Goal: Transaction & Acquisition: Purchase product/service

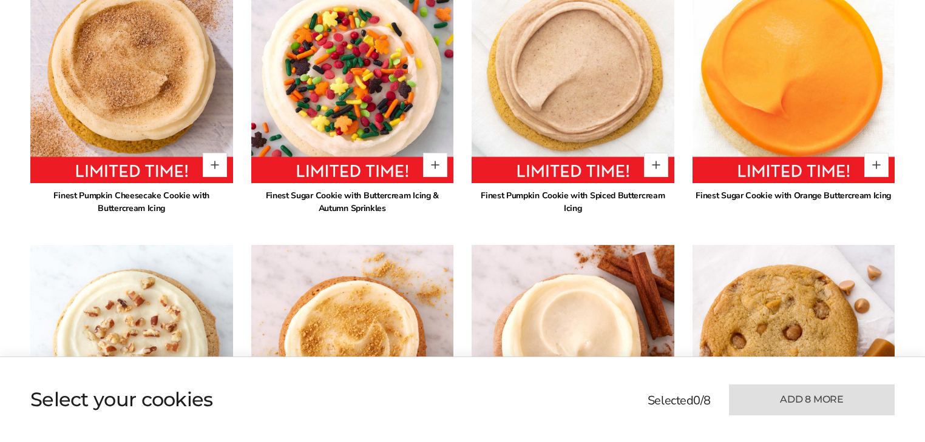
scroll to position [796, 0]
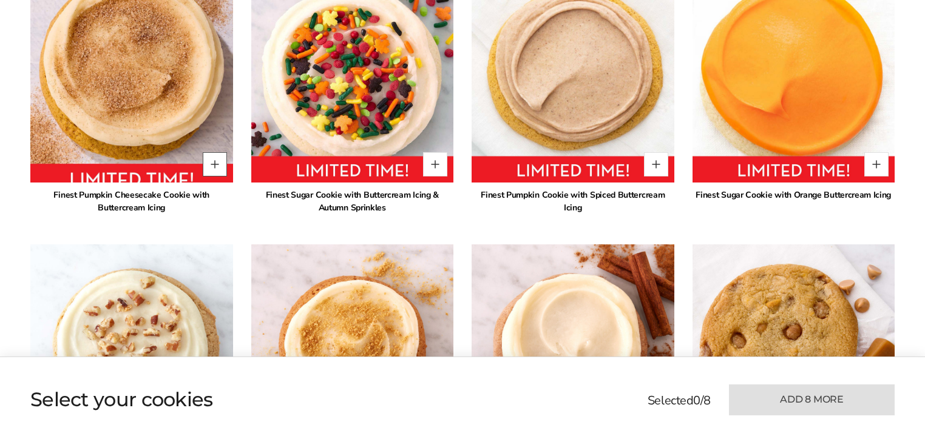
click at [215, 172] on button "Quantity button plus" at bounding box center [215, 164] width 24 height 24
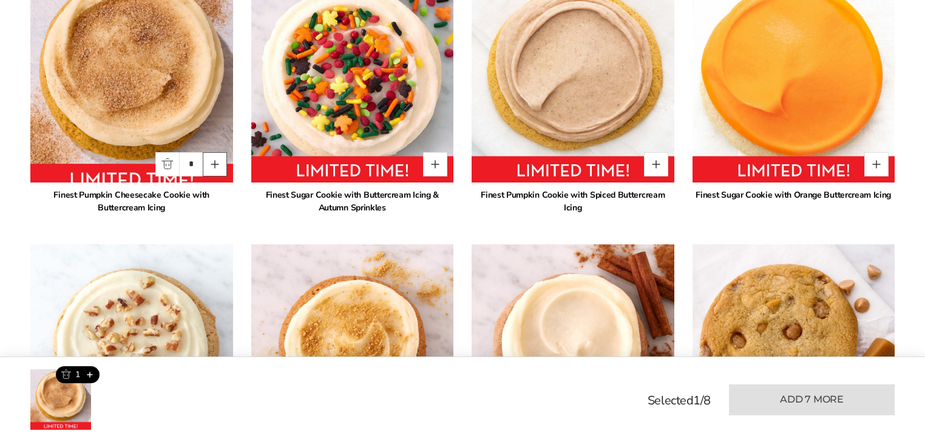
click at [215, 169] on button "Quantity button plus" at bounding box center [215, 164] width 24 height 24
type input "*"
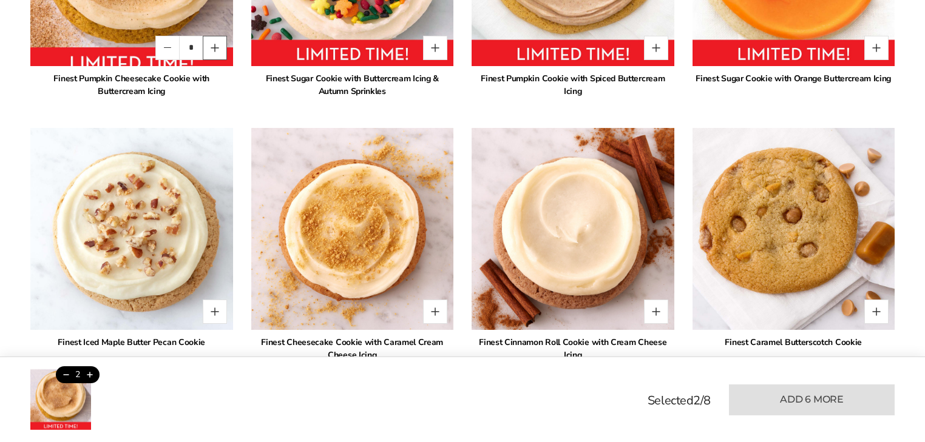
scroll to position [932, 0]
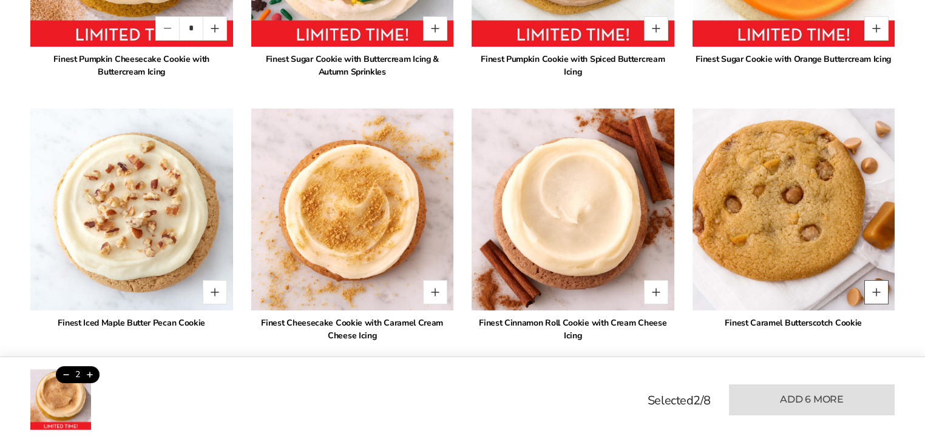
click at [878, 293] on button "Quantity button plus" at bounding box center [876, 292] width 24 height 24
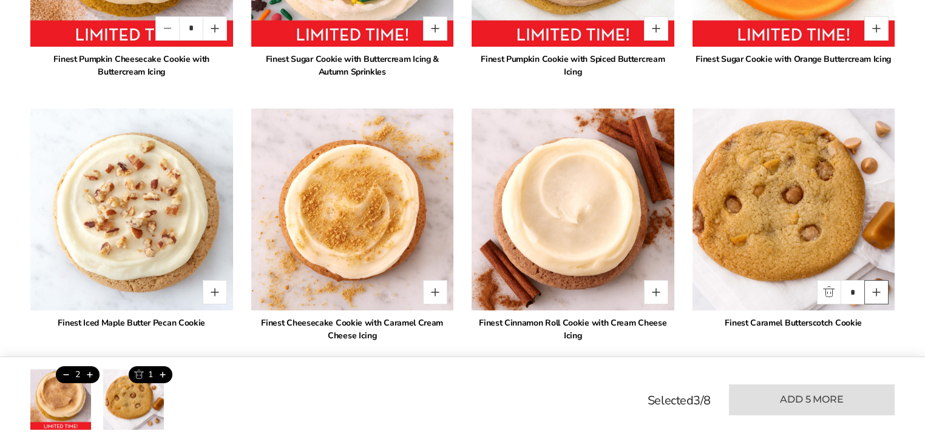
click at [878, 293] on button "Quantity button plus" at bounding box center [876, 292] width 24 height 24
type input "*"
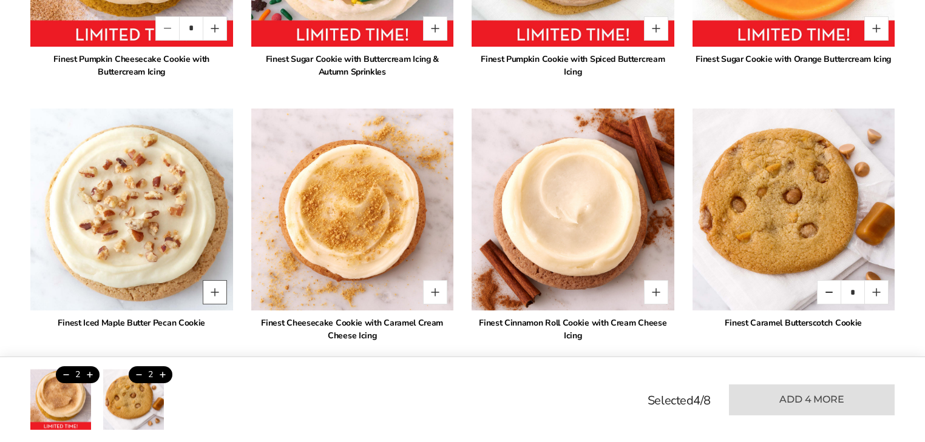
click at [209, 291] on button "Quantity button plus" at bounding box center [215, 292] width 24 height 24
type input "*"
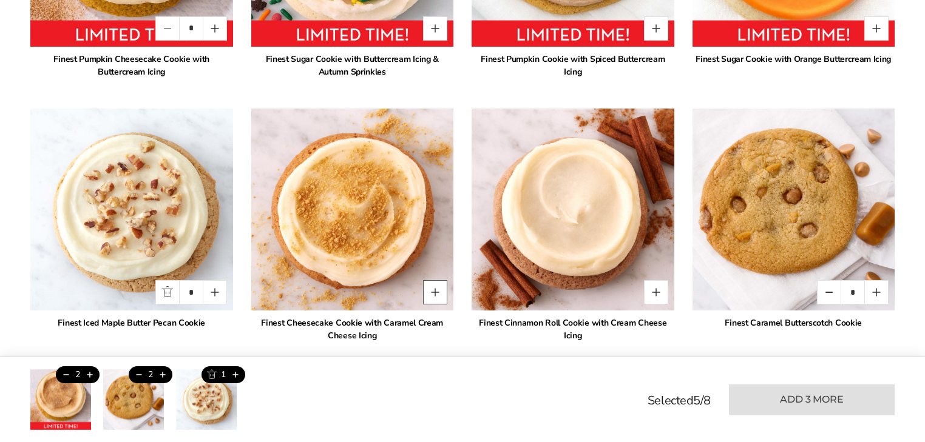
click at [434, 292] on button "Quantity button plus" at bounding box center [435, 292] width 24 height 24
type input "*"
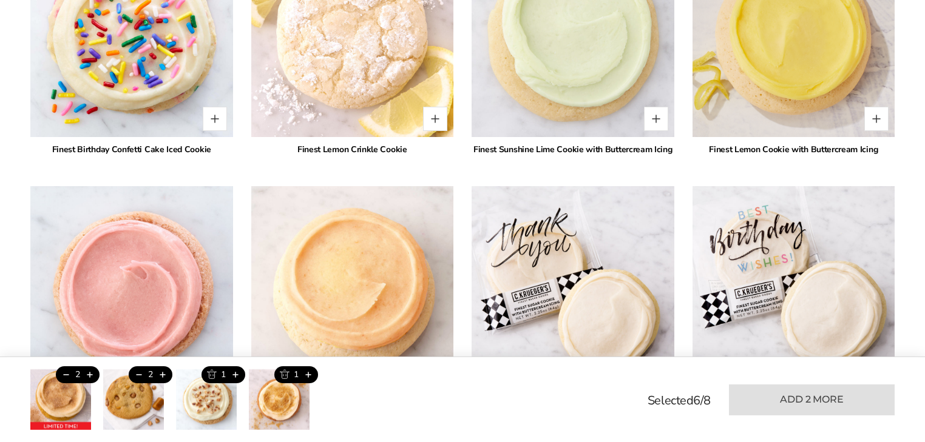
scroll to position [2137, 0]
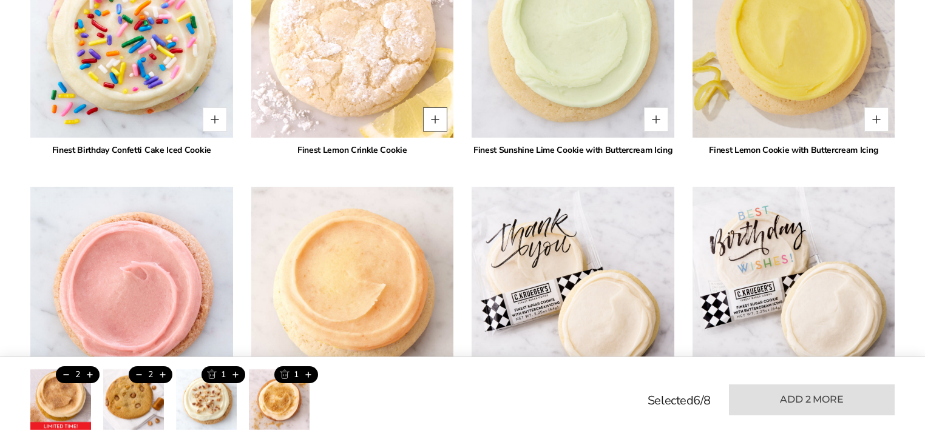
click at [433, 116] on button "Quantity button plus" at bounding box center [435, 119] width 24 height 24
type input "*"
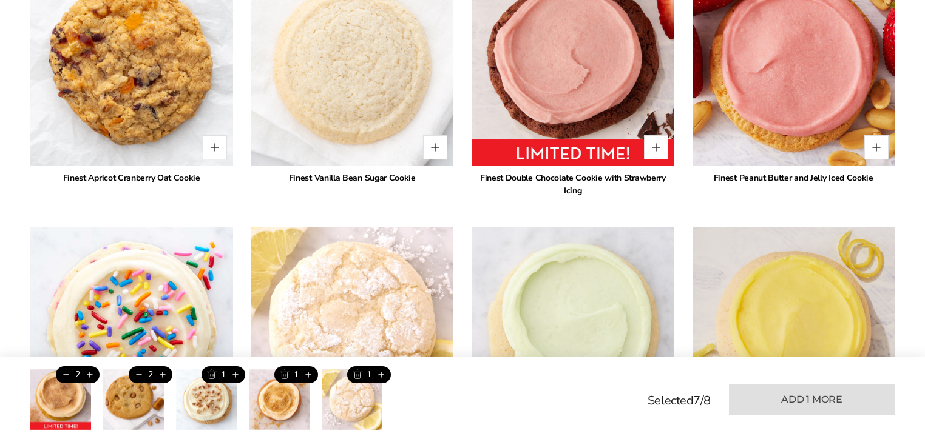
scroll to position [1829, 0]
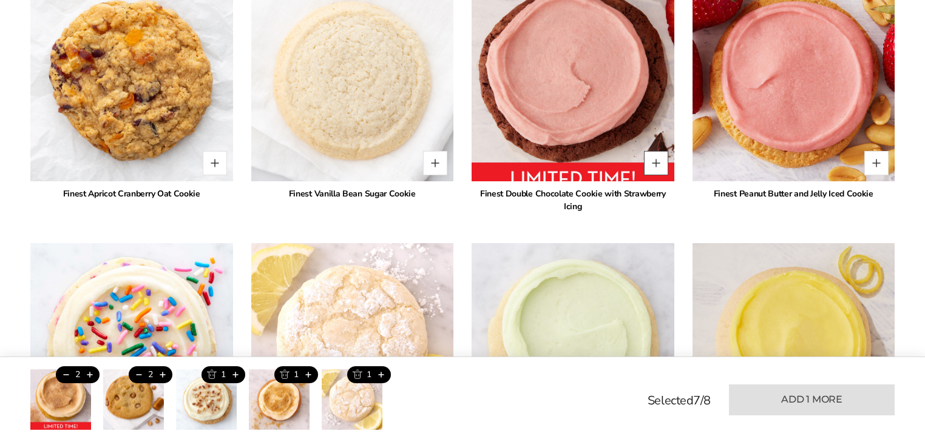
click at [661, 156] on button "Quantity button plus" at bounding box center [656, 163] width 24 height 24
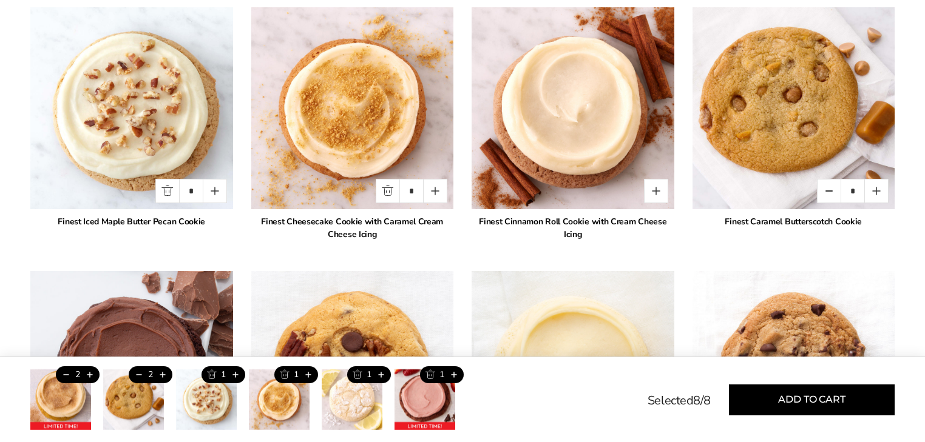
scroll to position [1031, 0]
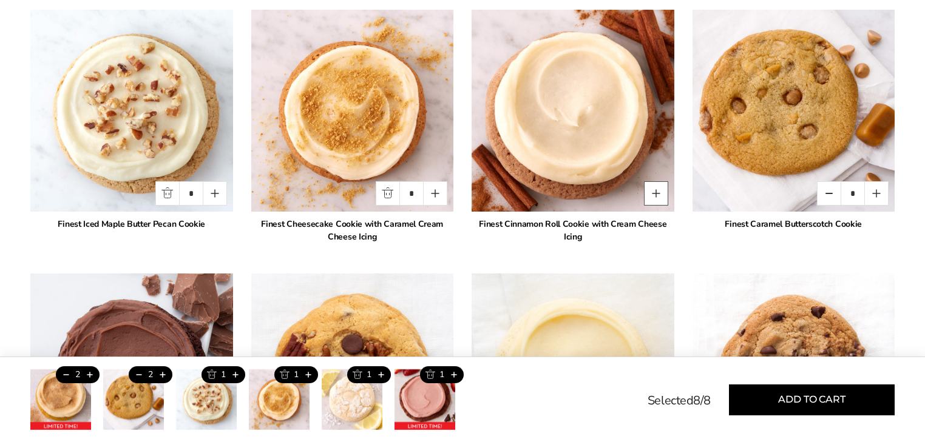
click at [655, 195] on button "Quantity button plus" at bounding box center [656, 193] width 24 height 24
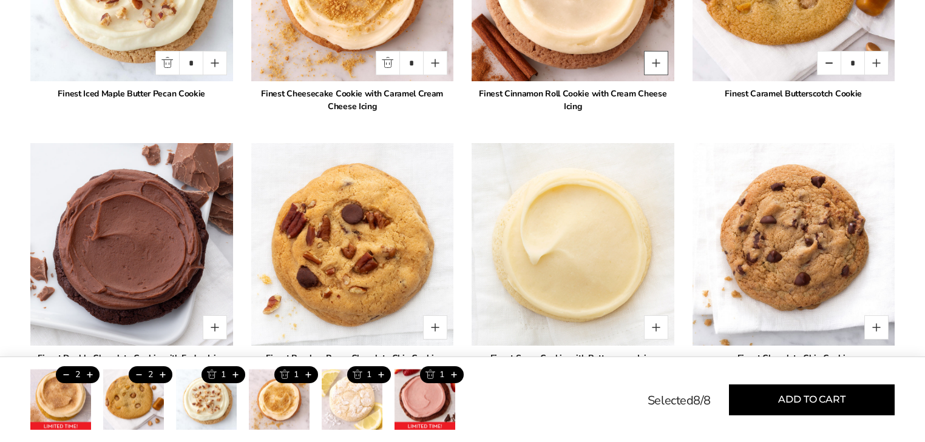
scroll to position [1162, 0]
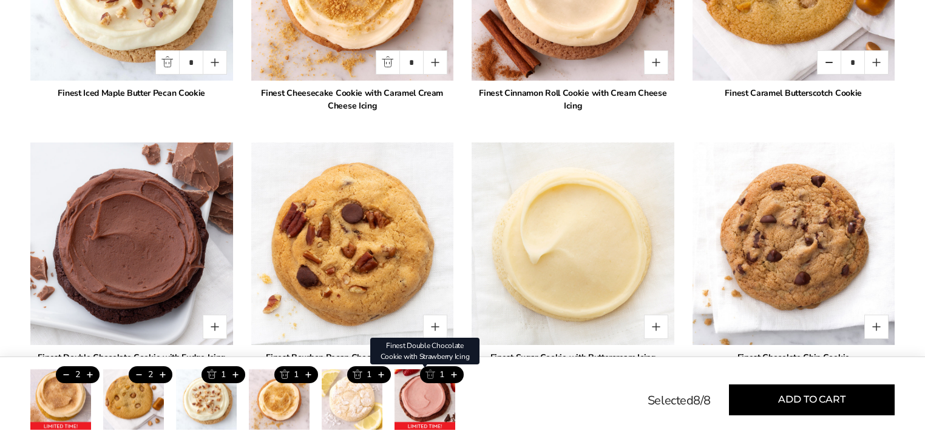
click at [425, 371] on button "Trash this product" at bounding box center [430, 375] width 20 height 17
type input "*"
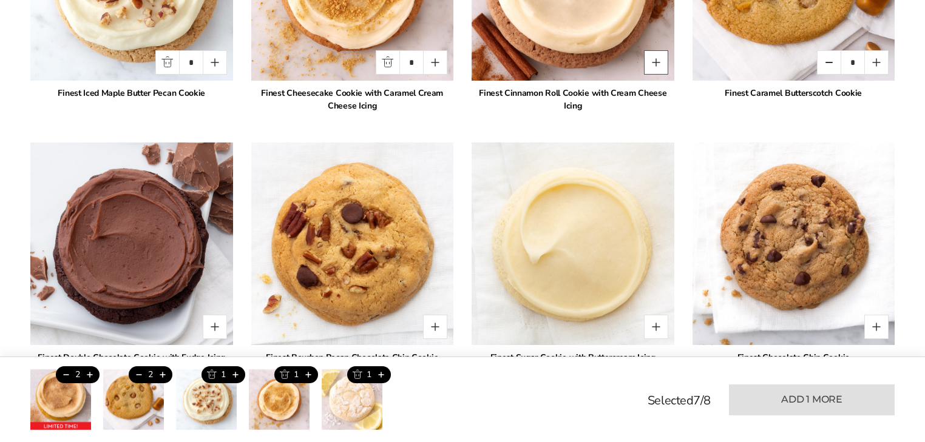
click at [657, 62] on button "Quantity button plus" at bounding box center [656, 62] width 24 height 24
type input "*"
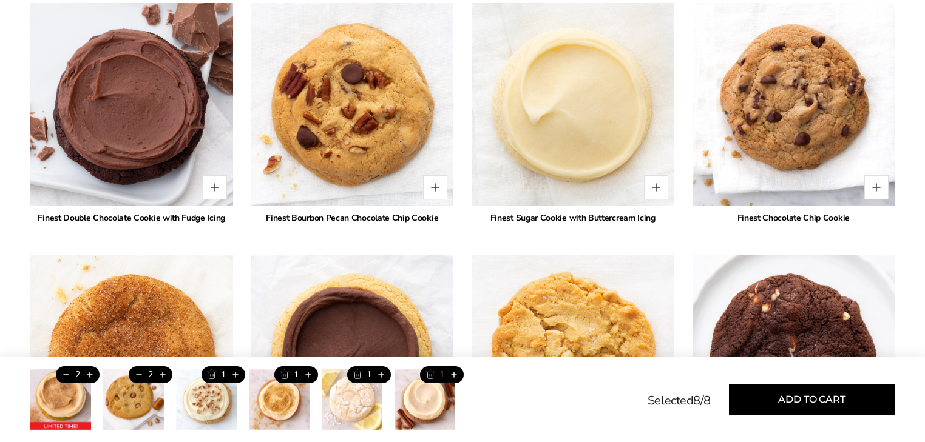
scroll to position [1325, 0]
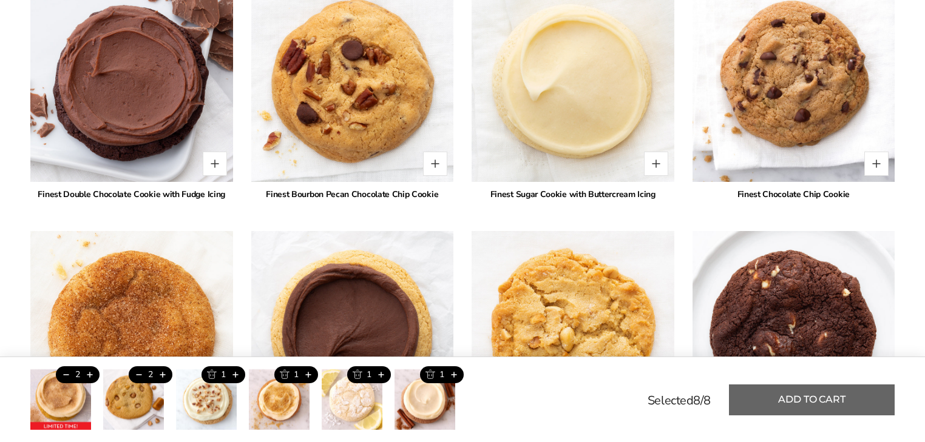
click at [791, 396] on button "Add to cart" at bounding box center [812, 400] width 166 height 31
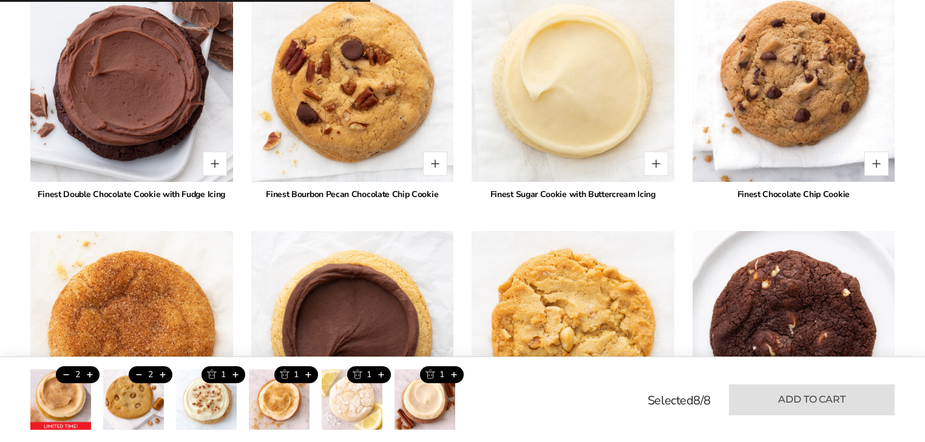
type input "*"
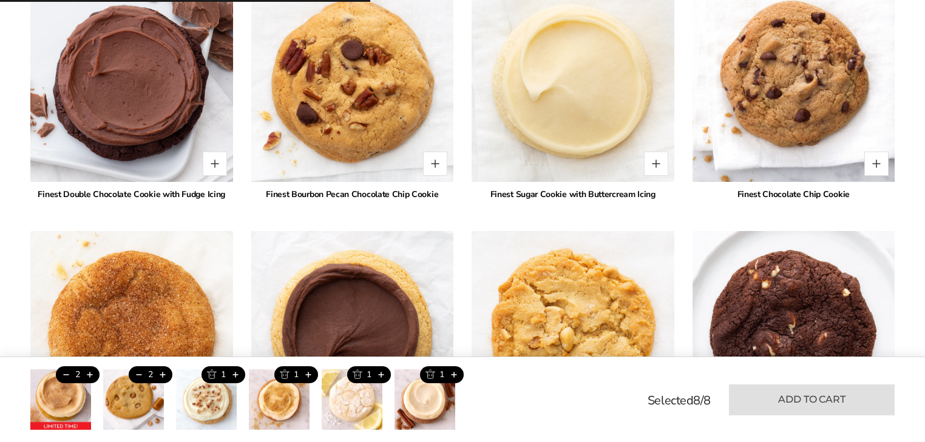
type input "*"
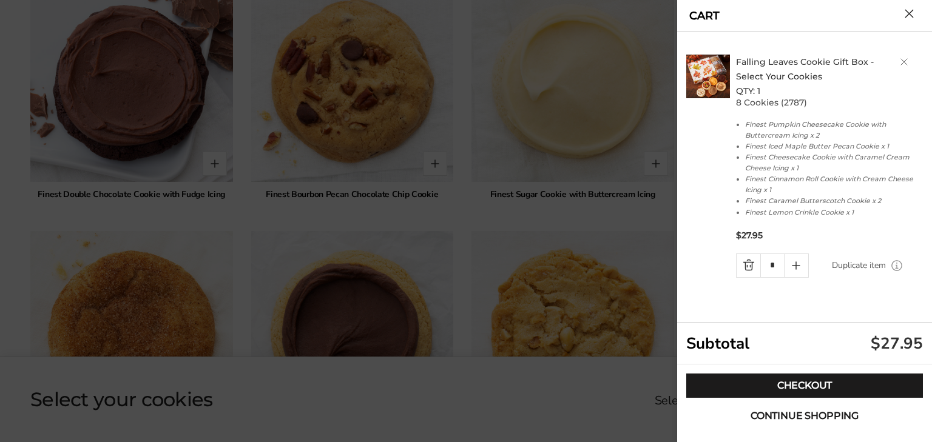
click at [796, 411] on span "Continue shopping" at bounding box center [805, 416] width 108 height 10
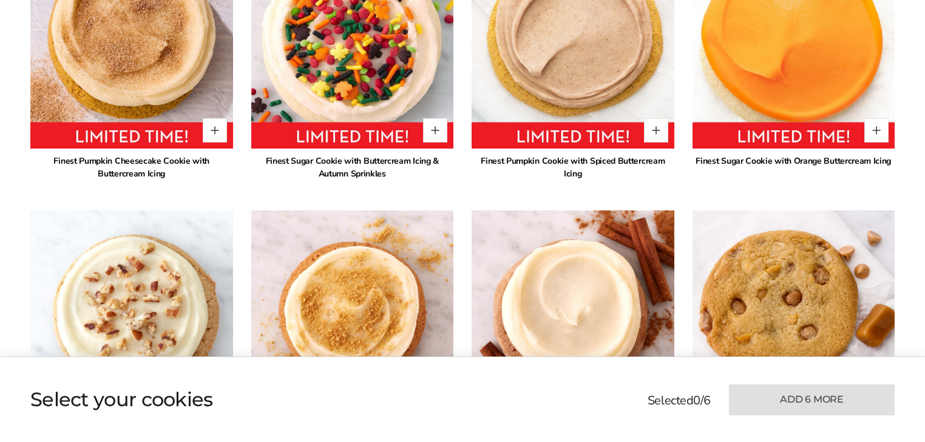
scroll to position [990, 0]
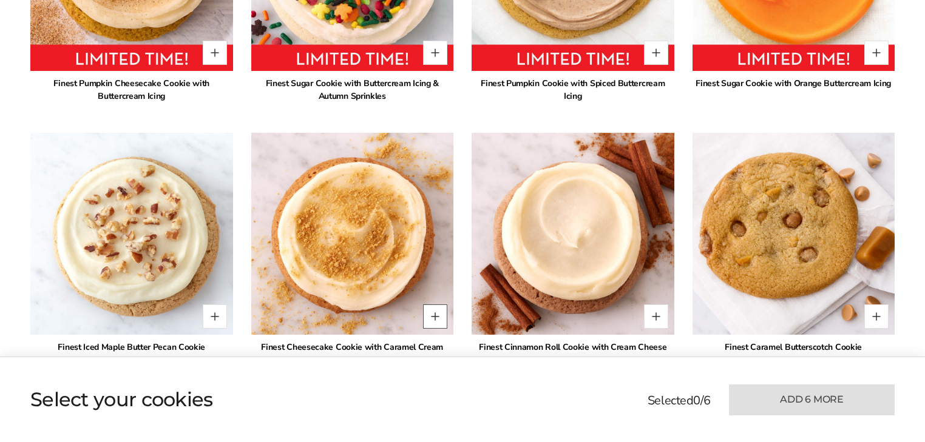
click at [432, 305] on button "Quantity button plus" at bounding box center [435, 317] width 24 height 24
type input "*"
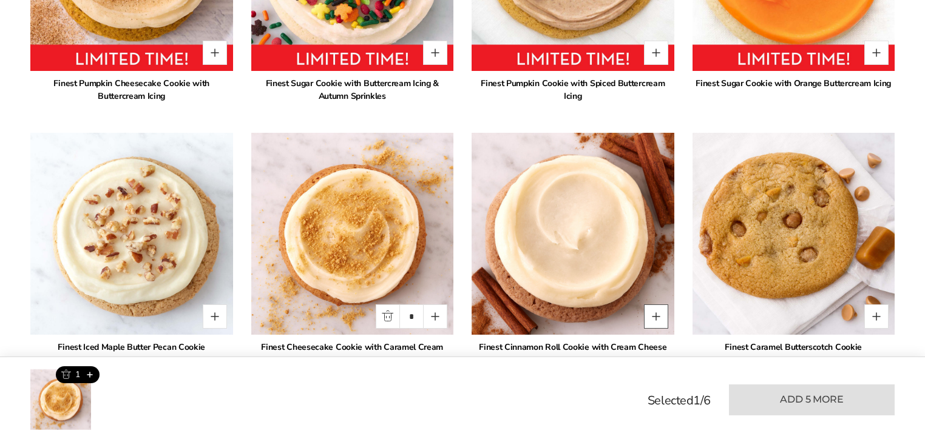
click at [650, 305] on button "Quantity button plus" at bounding box center [656, 317] width 24 height 24
type input "*"
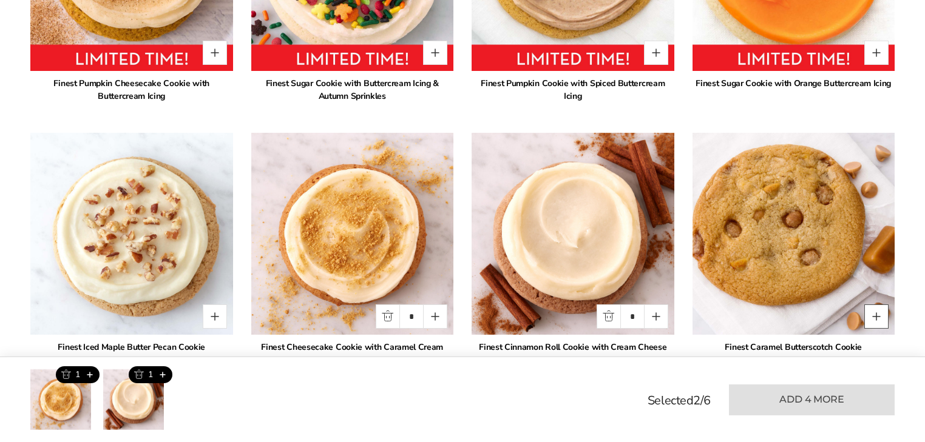
click at [871, 305] on button "Quantity button plus" at bounding box center [876, 317] width 24 height 24
type input "*"
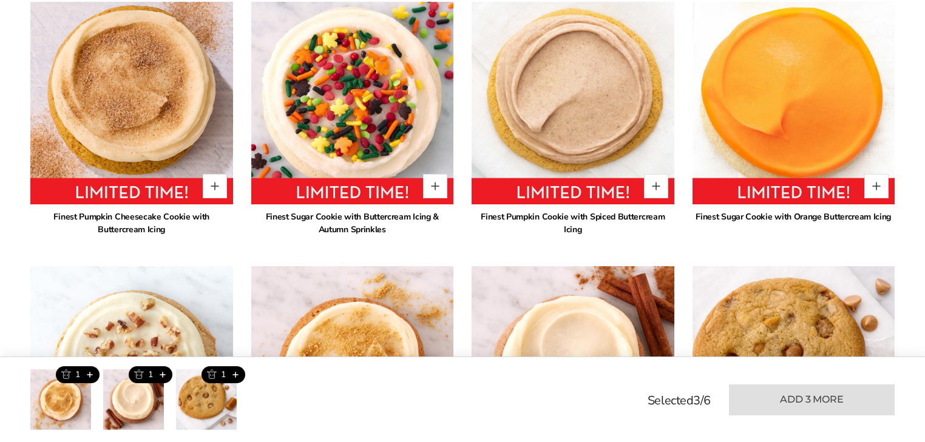
scroll to position [856, 0]
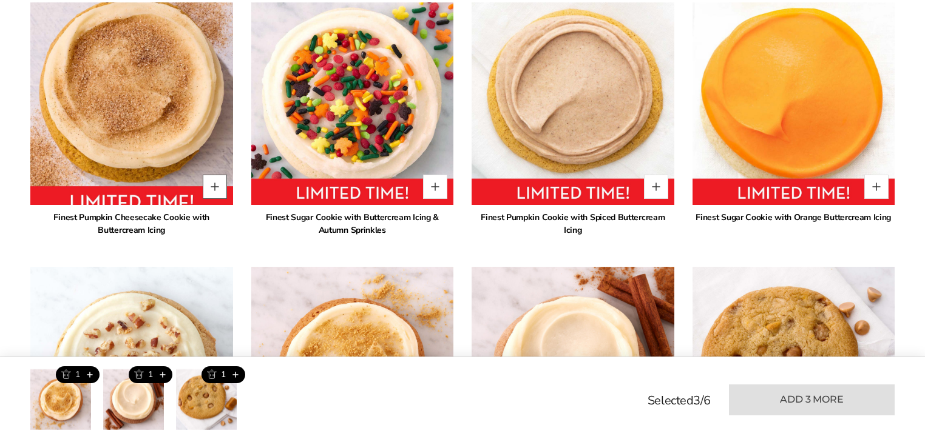
click at [217, 175] on button "Quantity button plus" at bounding box center [215, 187] width 24 height 24
type input "*"
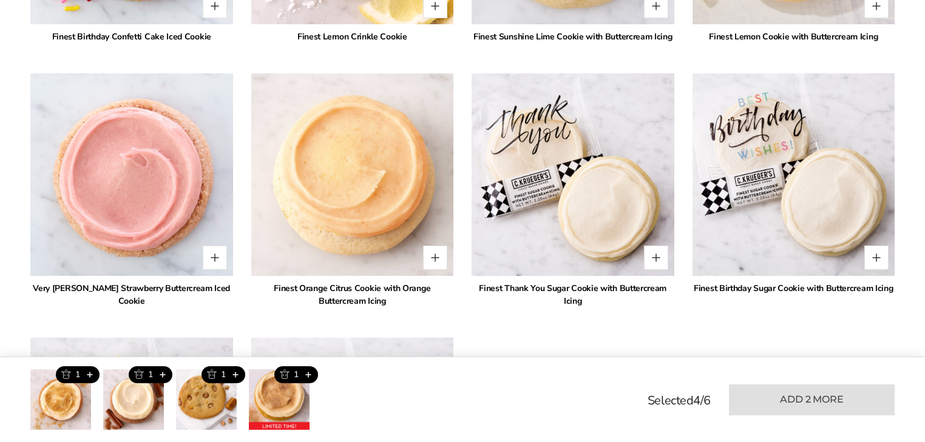
scroll to position [2333, 0]
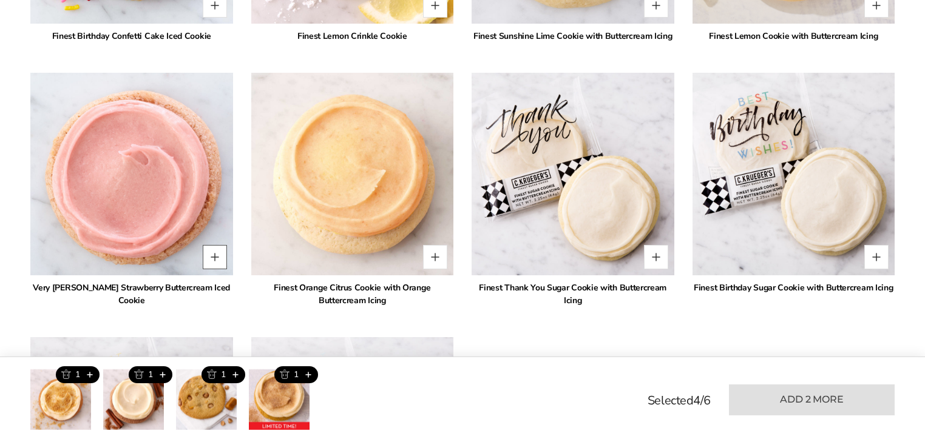
click at [211, 245] on button "Quantity button plus" at bounding box center [215, 257] width 24 height 24
type input "*"
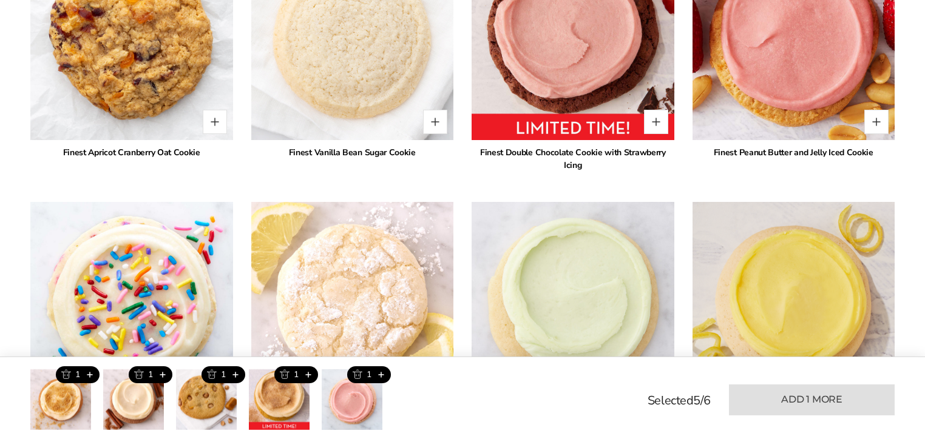
scroll to position [1952, 0]
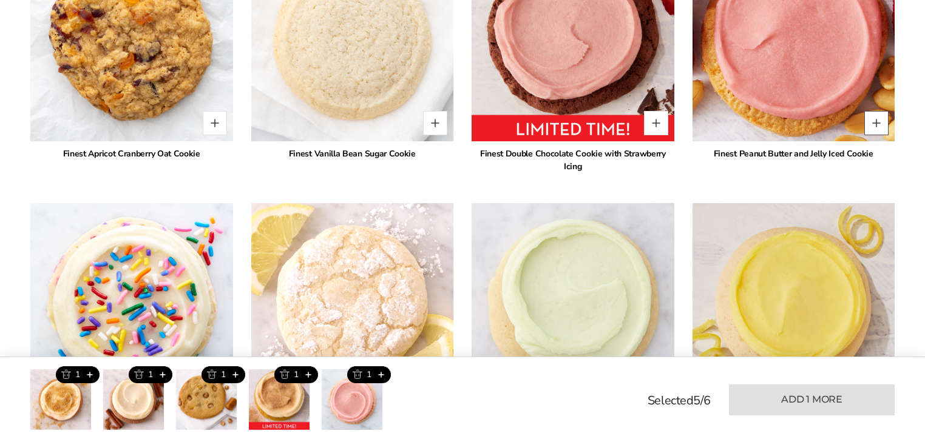
click at [873, 111] on button "Quantity button plus" at bounding box center [876, 123] width 24 height 24
type input "*"
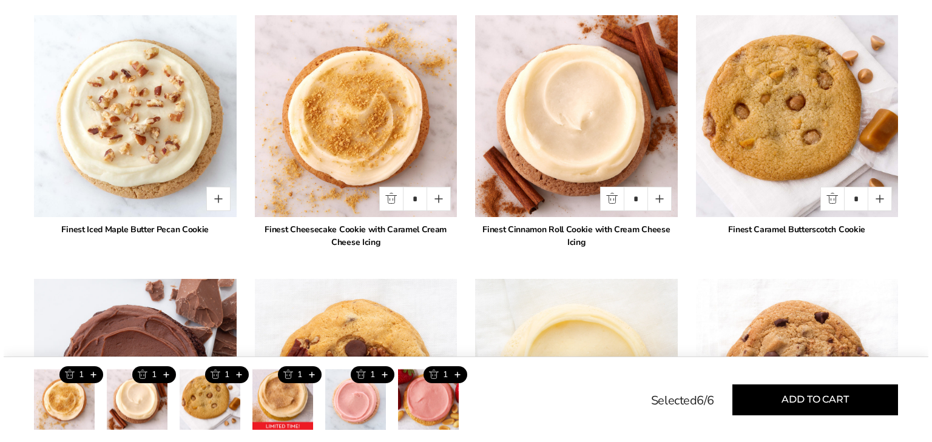
scroll to position [1110, 0]
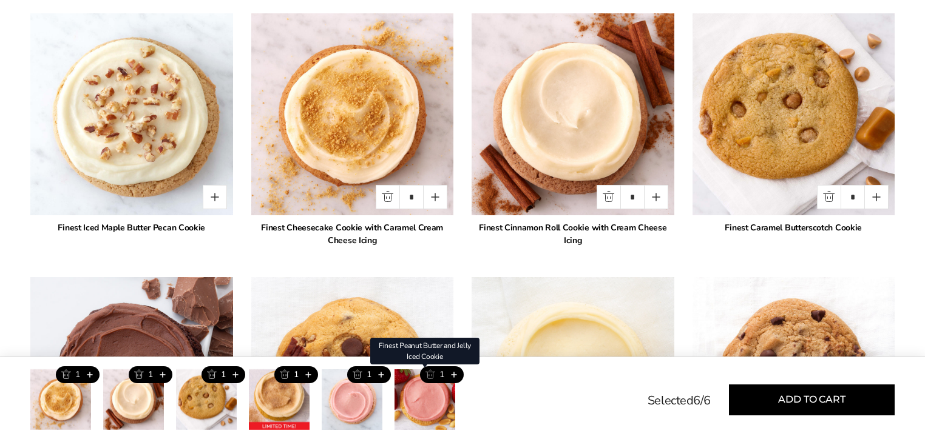
click at [426, 375] on button "Trash this product" at bounding box center [430, 375] width 20 height 17
type input "*"
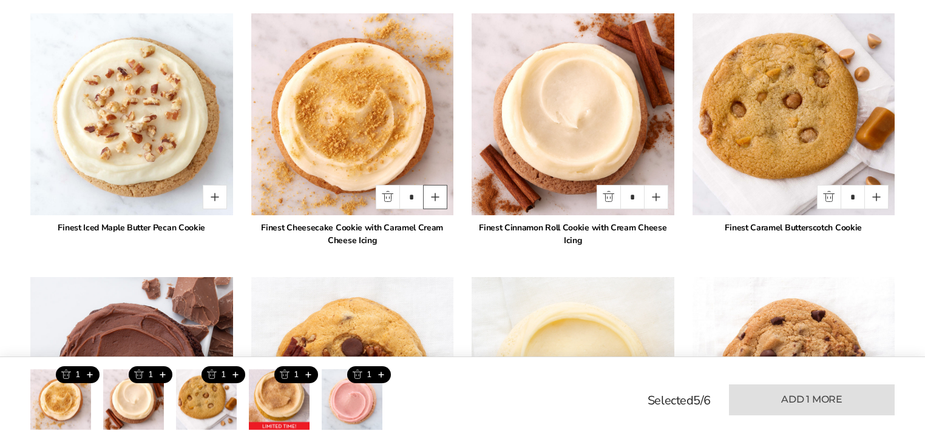
click at [435, 185] on button "Quantity button plus" at bounding box center [435, 197] width 24 height 24
type input "*"
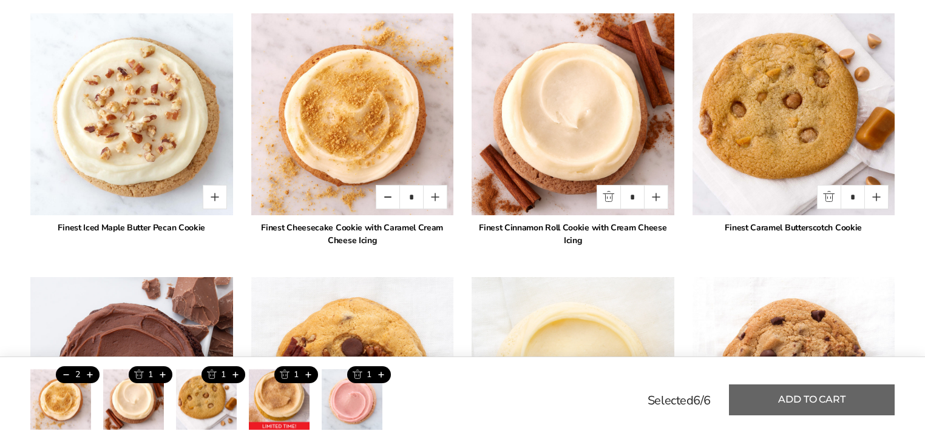
click at [797, 397] on button "Add to cart" at bounding box center [812, 400] width 166 height 31
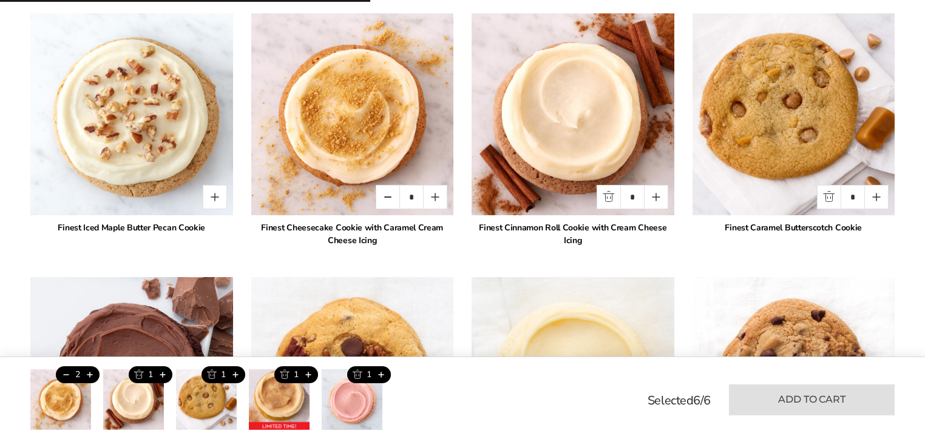
type input "*"
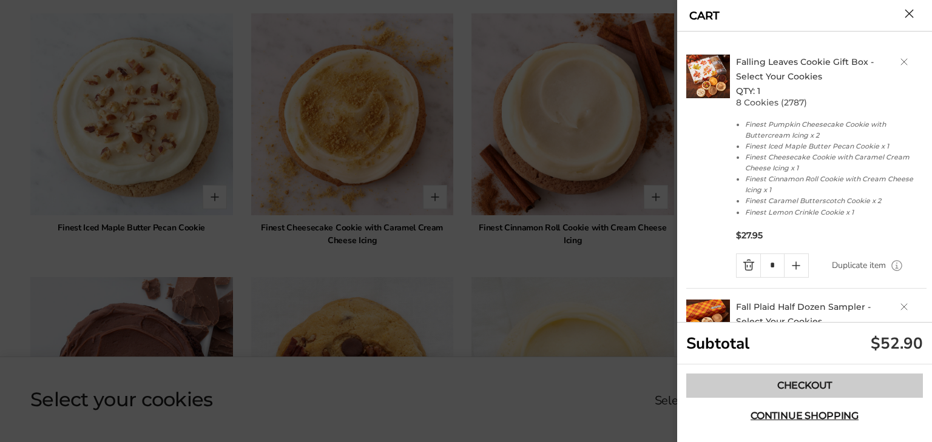
click at [791, 391] on link "Checkout" at bounding box center [804, 386] width 237 height 24
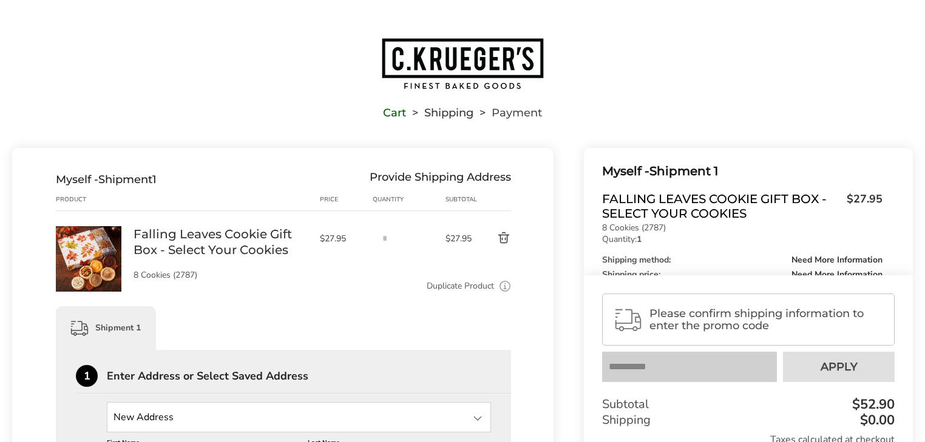
click at [501, 240] on button "Delete product" at bounding box center [493, 238] width 36 height 15
